Goal: Task Accomplishment & Management: Use online tool/utility

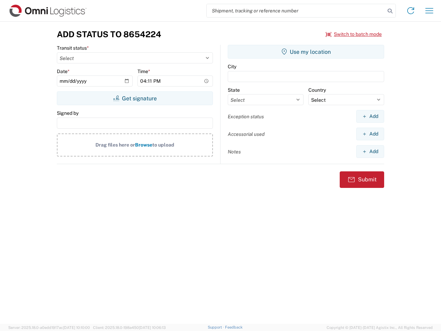
click at [296, 11] on input "search" at bounding box center [296, 10] width 179 height 13
click at [390, 11] on icon at bounding box center [391, 11] width 10 height 10
click at [411, 11] on icon at bounding box center [411, 10] width 11 height 11
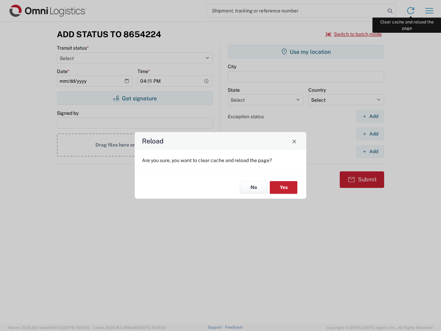
click at [430, 11] on div "Reload Are you sure, you want to clear cache and reload the page? No Yes" at bounding box center [220, 165] width 441 height 331
click at [354, 34] on div "Reload Are you sure, you want to clear cache and reload the page? No Yes" at bounding box center [220, 165] width 441 height 331
click at [135, 98] on div "Reload Are you sure, you want to clear cache and reload the page? No Yes" at bounding box center [220, 165] width 441 height 331
click at [306, 52] on div "Reload Are you sure, you want to clear cache and reload the page? No Yes" at bounding box center [220, 165] width 441 height 331
click at [370, 116] on div "Reload Are you sure, you want to clear cache and reload the page? No Yes" at bounding box center [220, 165] width 441 height 331
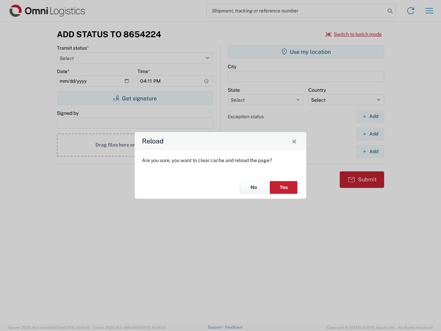
click at [370, 134] on div "Reload Are you sure, you want to clear cache and reload the page? No Yes" at bounding box center [220, 165] width 441 height 331
click at [370, 151] on div "Reload Are you sure, you want to clear cache and reload the page? No Yes" at bounding box center [220, 165] width 441 height 331
